Goal: Task Accomplishment & Management: Manage account settings

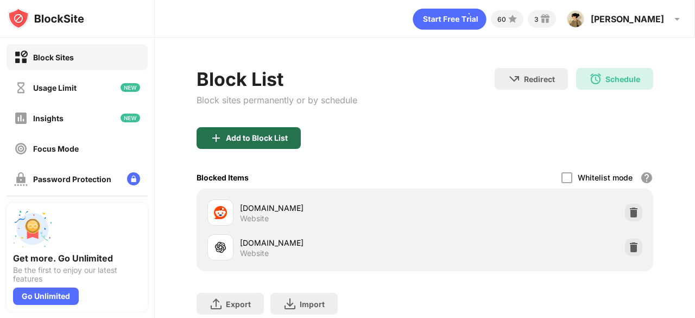
click at [266, 146] on div "Add to Block List" at bounding box center [249, 138] width 104 height 22
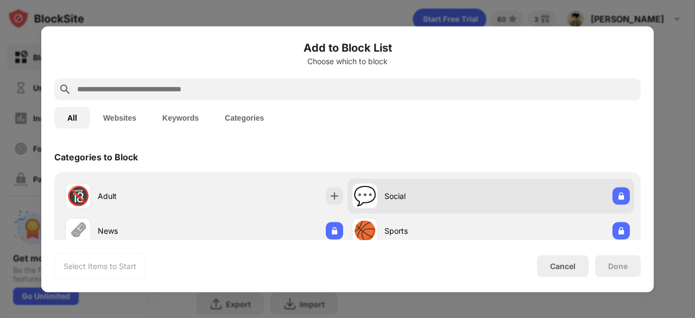
scroll to position [224, 0]
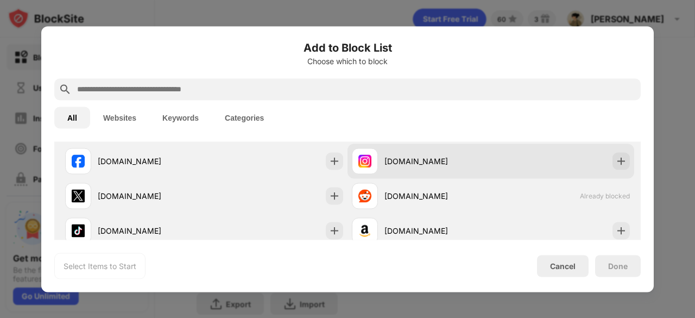
click at [417, 145] on div "[DOMAIN_NAME]" at bounding box center [491, 160] width 287 height 35
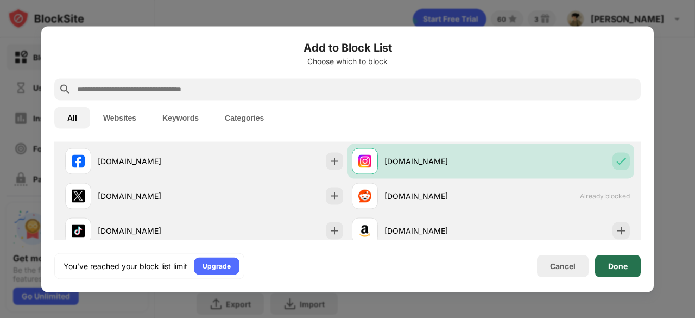
click at [631, 262] on div "Done" at bounding box center [618, 266] width 46 height 22
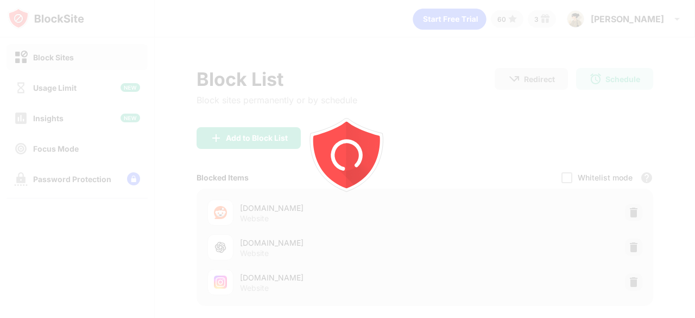
click at [625, 214] on div at bounding box center [347, 159] width 695 height 318
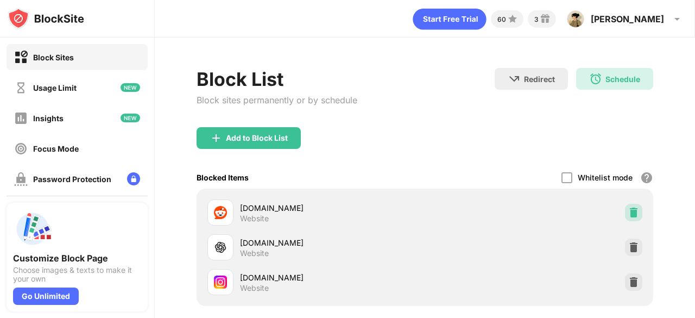
click at [628, 214] on img at bounding box center [633, 212] width 11 height 11
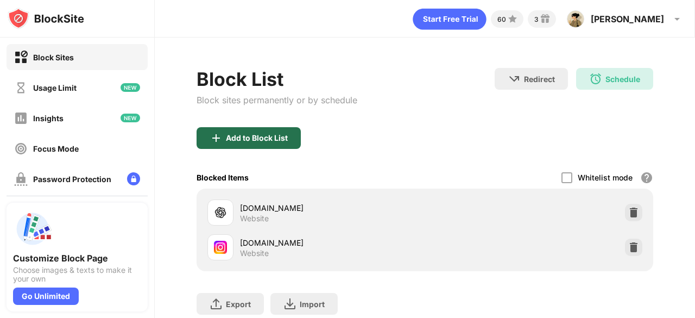
click at [284, 139] on div "Add to Block List" at bounding box center [257, 138] width 62 height 9
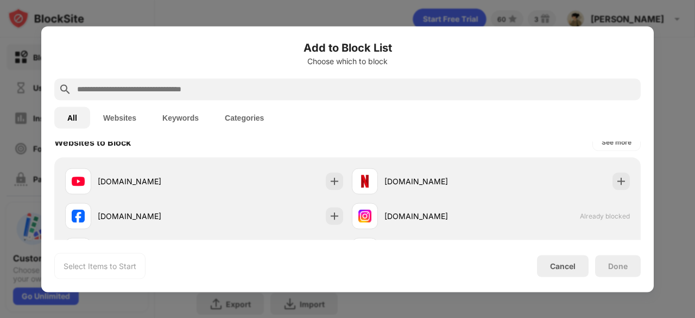
scroll to position [171, 0]
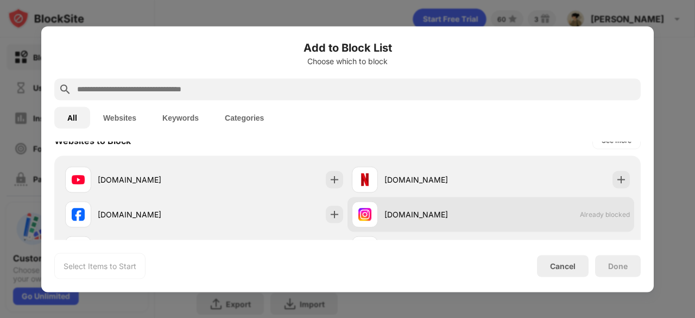
click at [435, 210] on div "[DOMAIN_NAME]" at bounding box center [438, 214] width 106 height 11
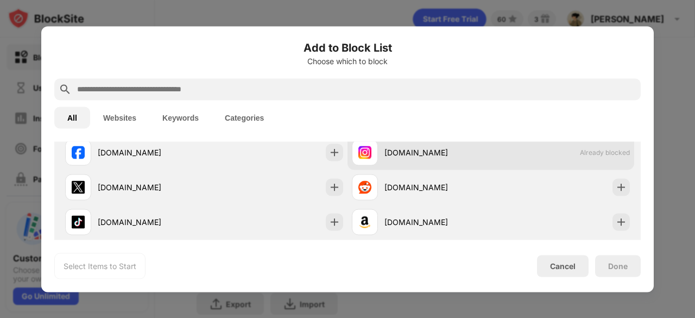
scroll to position [232, 0]
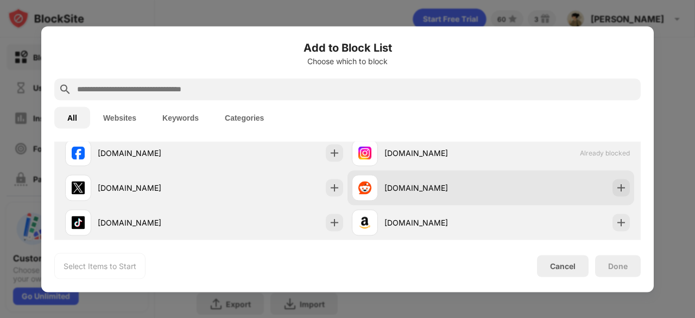
click at [479, 198] on div "[DOMAIN_NAME]" at bounding box center [421, 187] width 139 height 26
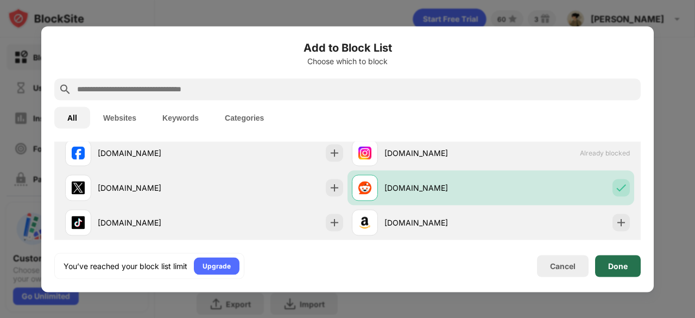
click at [609, 262] on div "Done" at bounding box center [618, 265] width 20 height 9
